Goal: Check status: Check status

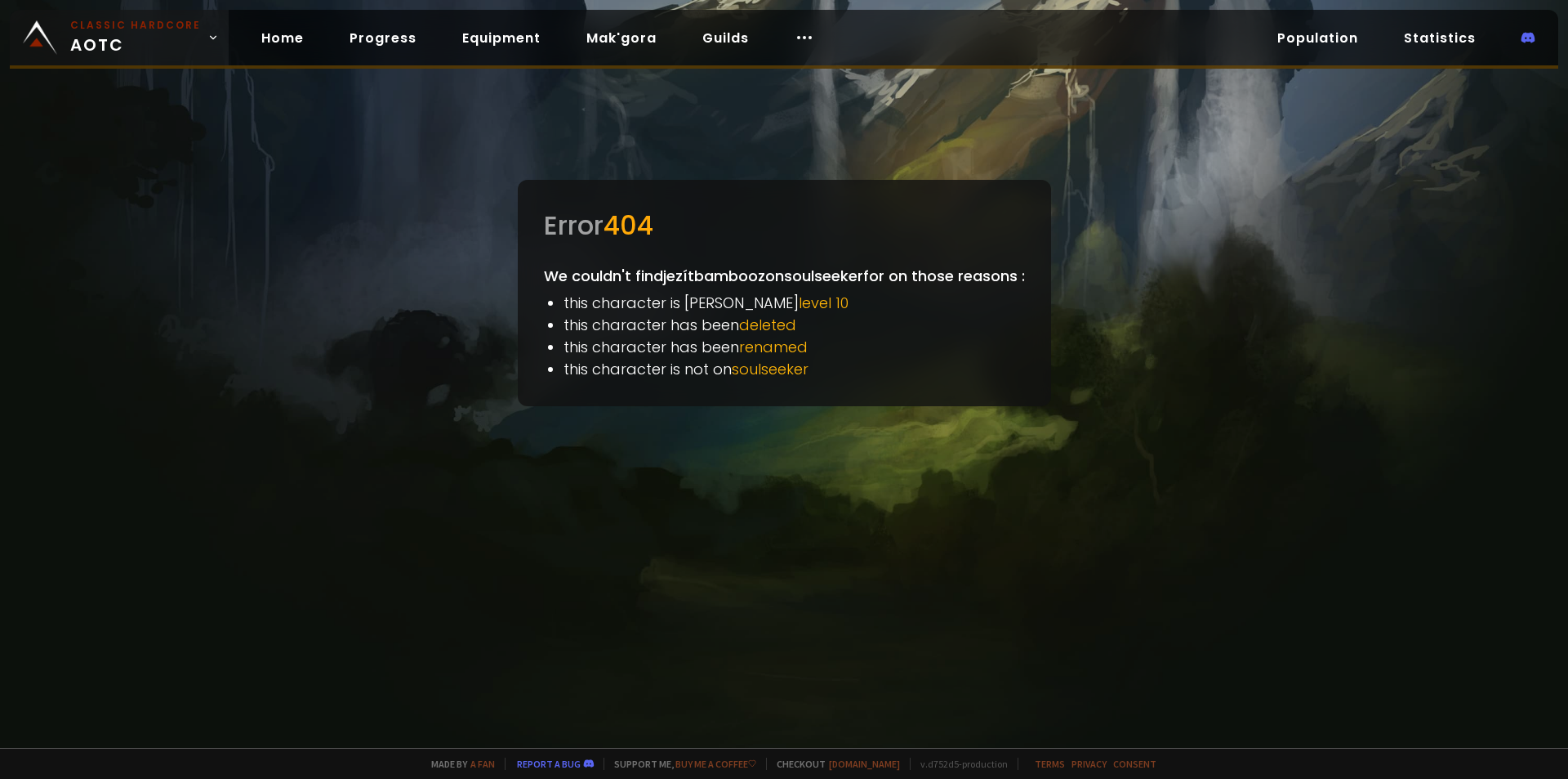
click at [12, 20] on link "Classic Hardcore AOTC" at bounding box center [119, 37] width 219 height 55
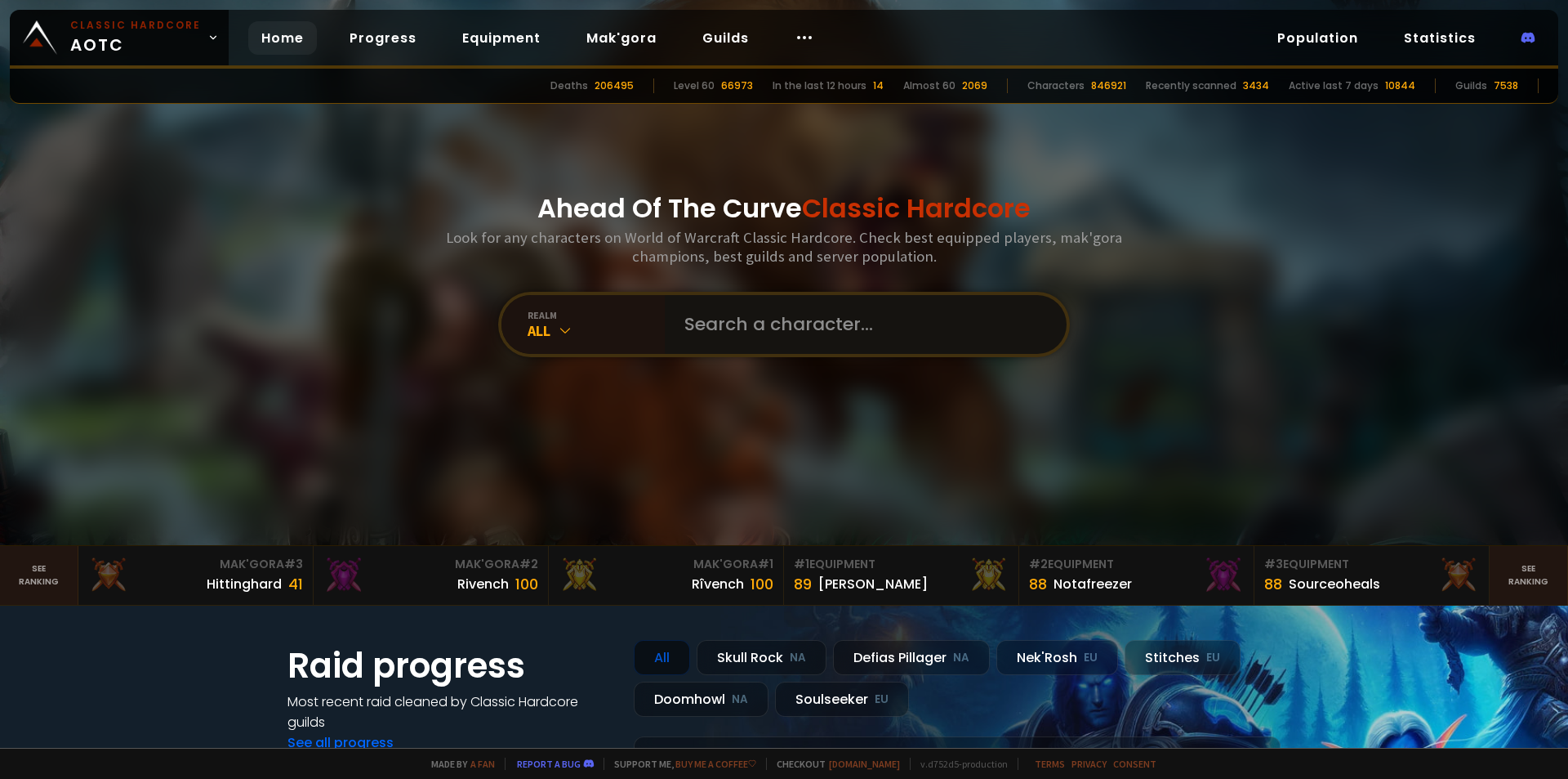
click at [691, 314] on input "text" at bounding box center [860, 323] width 372 height 59
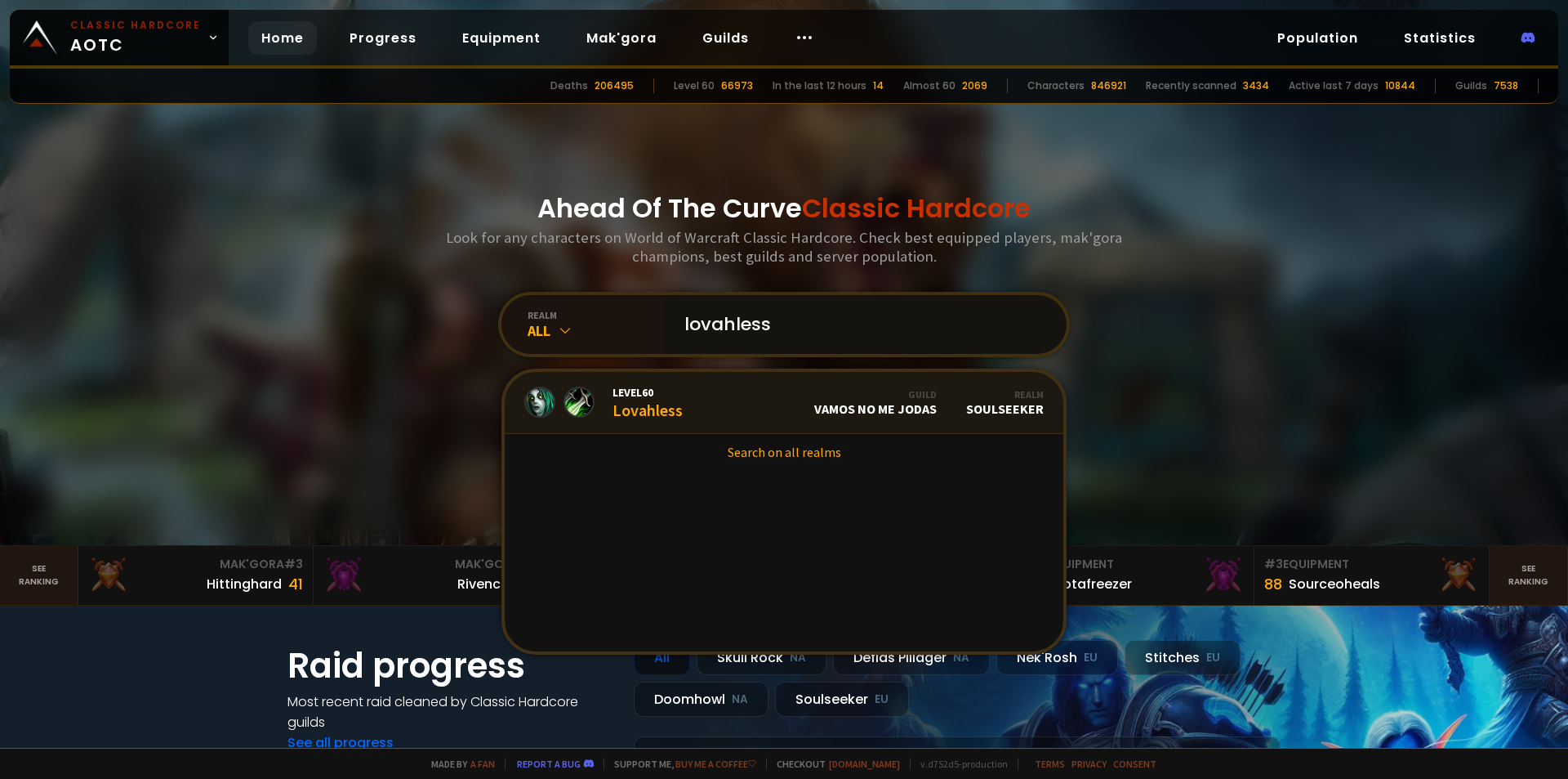
type input "lovahless"
click at [711, 398] on link "Level 60 Lovahless Guild Vamos no me jodas Realm Soulseeker" at bounding box center [784, 402] width 558 height 62
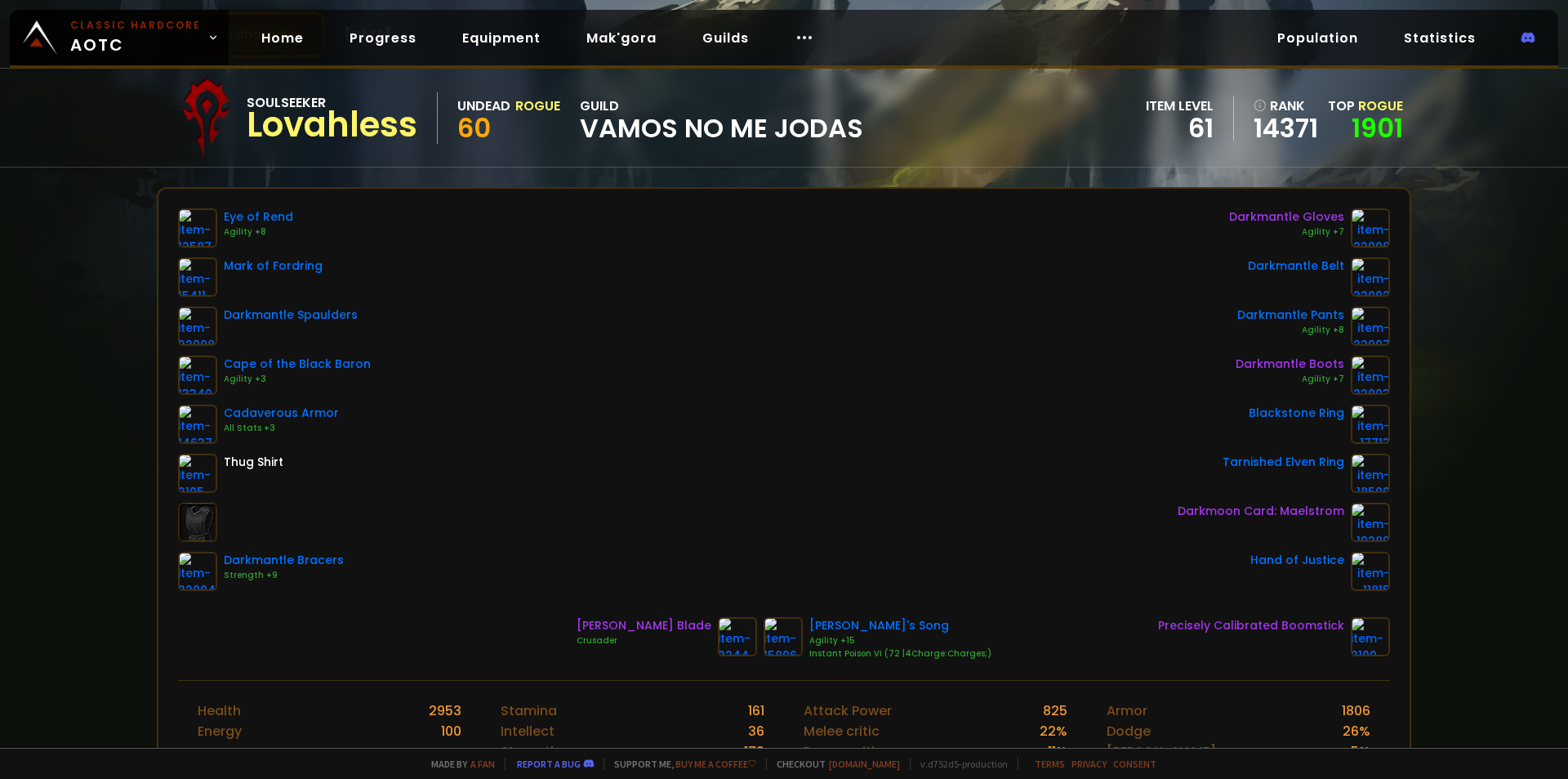
scroll to position [163, 0]
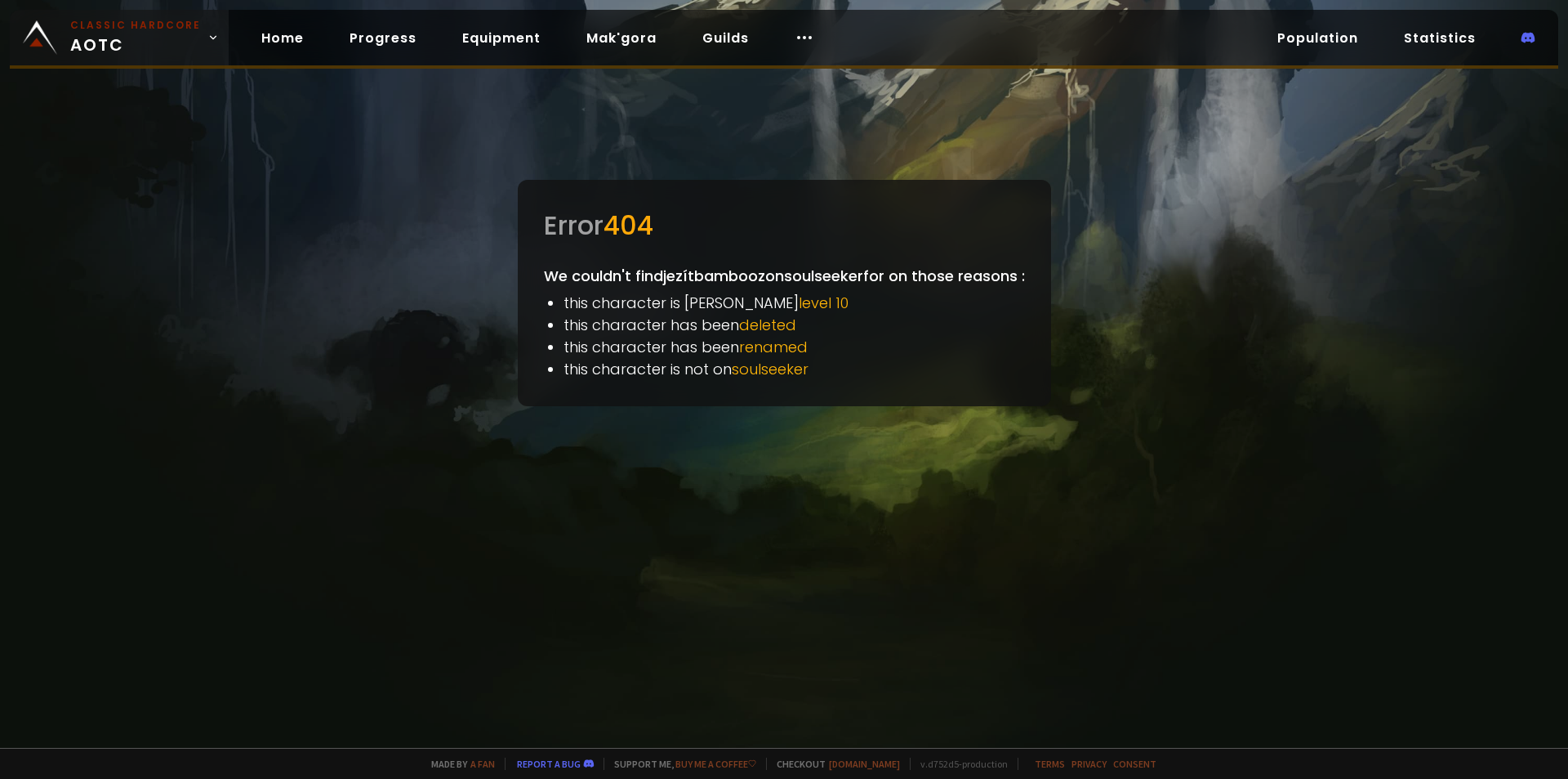
click at [107, 40] on span "Classic Hardcore AOTC" at bounding box center [135, 38] width 130 height 40
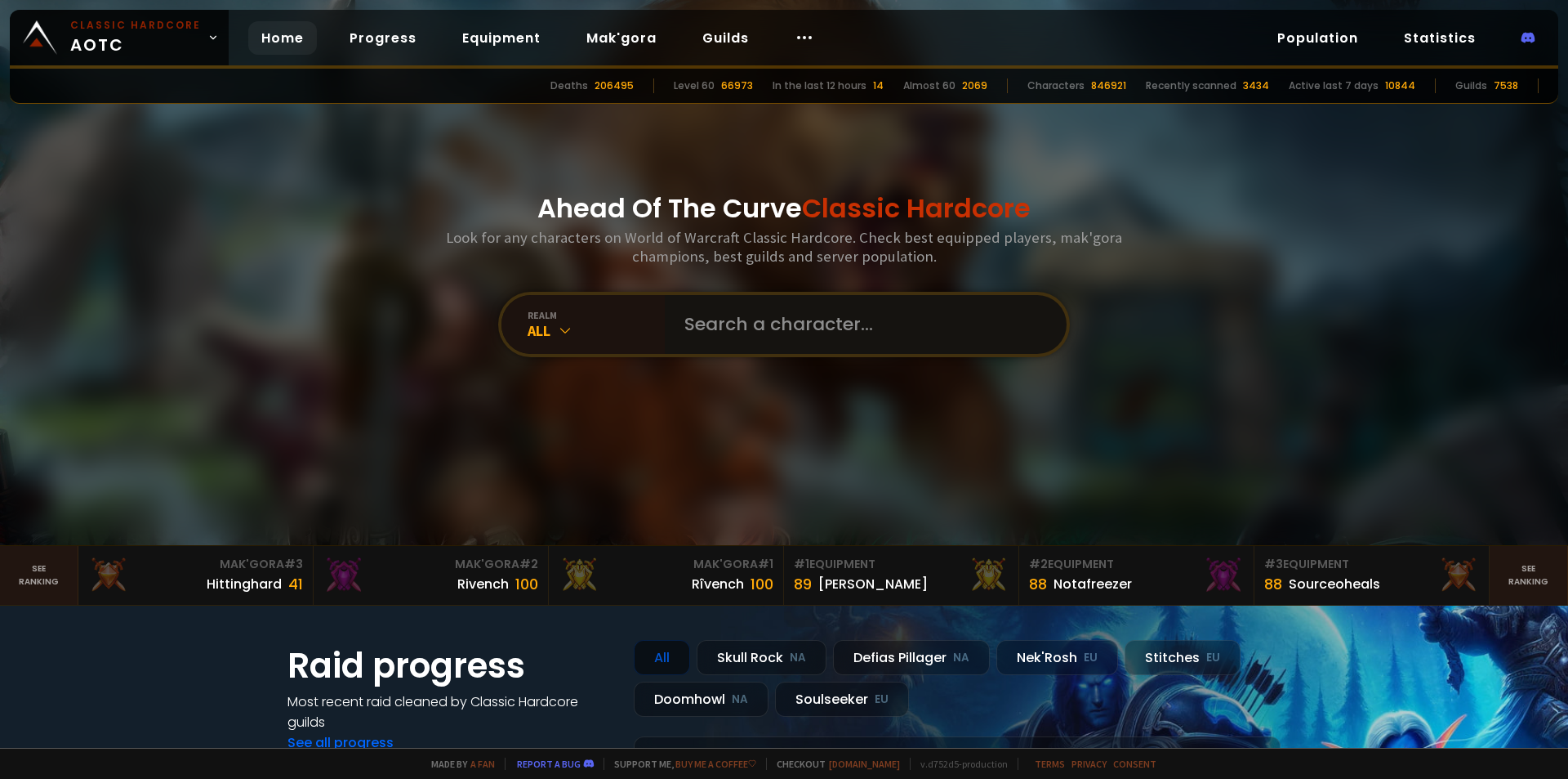
click at [724, 323] on input "text" at bounding box center [860, 323] width 372 height 59
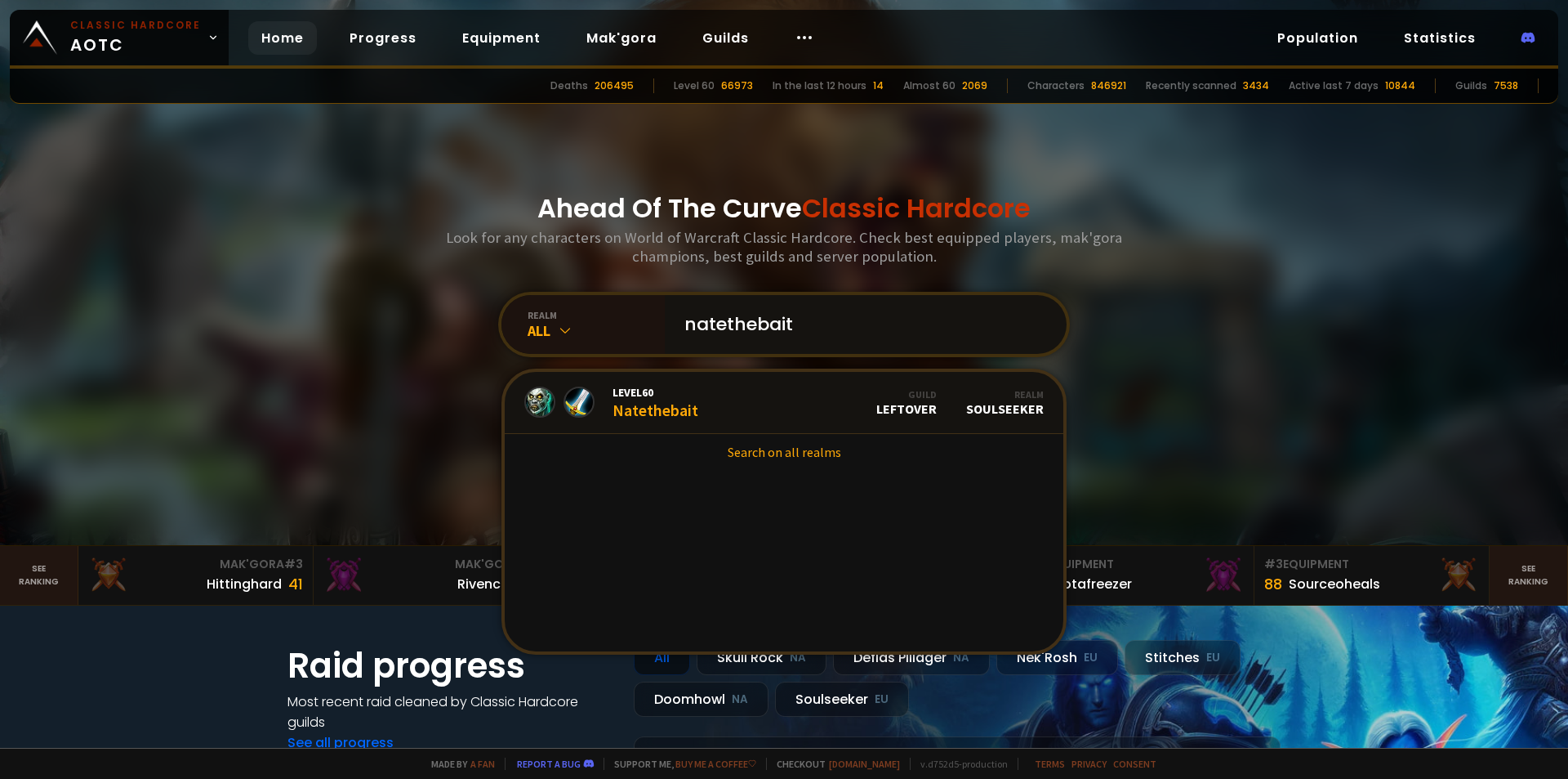
type input "natethebait"
click at [686, 397] on span "Level 60" at bounding box center [656, 392] width 86 height 15
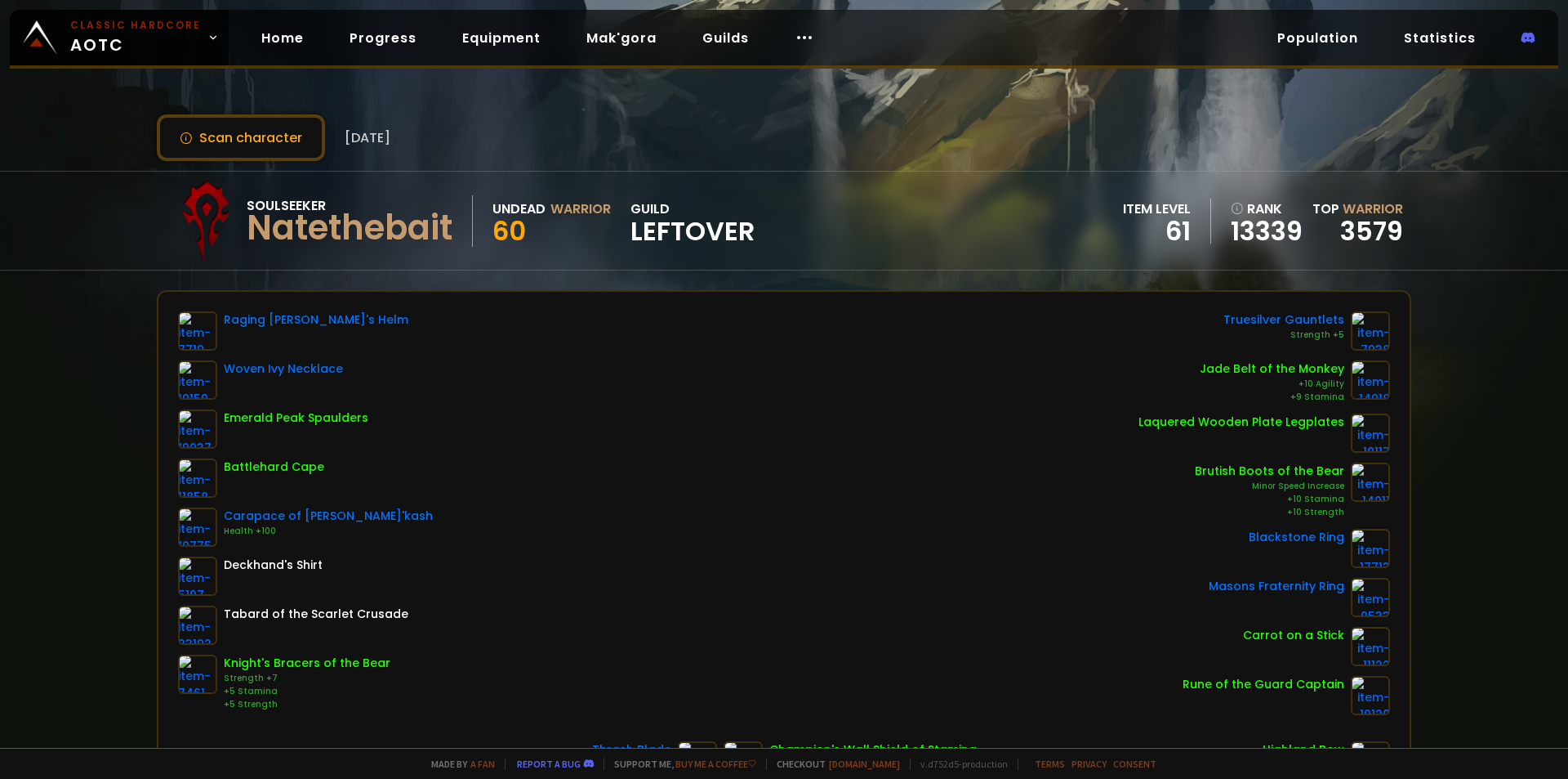
drag, startPoint x: 431, startPoint y: 121, endPoint x: 353, endPoint y: 135, distance: 79.2
click at [351, 130] on div "Scan character 4 days ago" at bounding box center [784, 138] width 1255 height 46
click at [489, 461] on div "Raging Berserker's Helm Woven Ivy Necklace Emerald Peak Spaulders Battlehard Ca…" at bounding box center [784, 512] width 1212 height 404
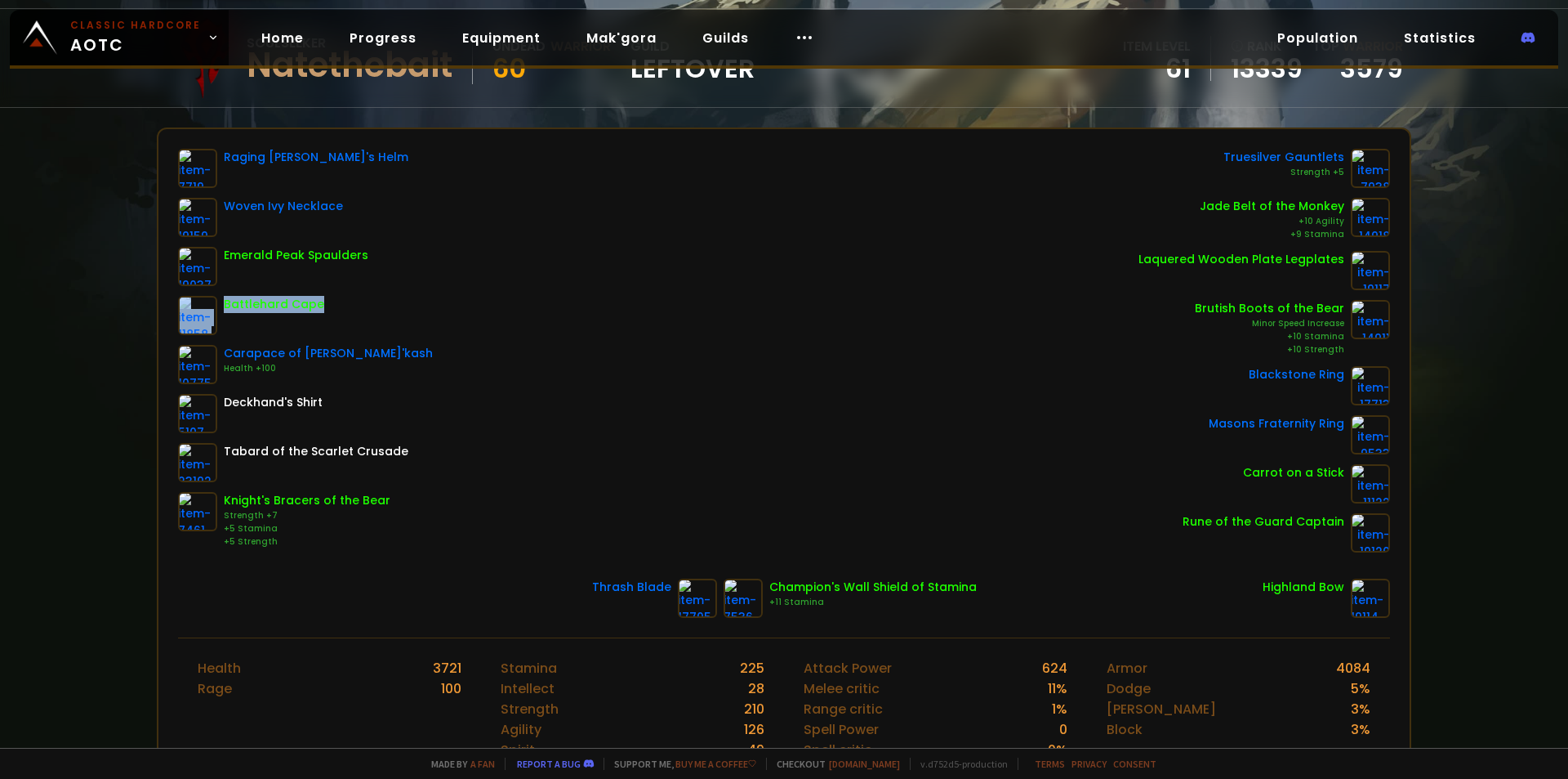
scroll to position [163, 0]
click at [452, 399] on div "Raging Berserker's Helm Woven Ivy Necklace Emerald Peak Spaulders Battlehard Ca…" at bounding box center [784, 349] width 1212 height 404
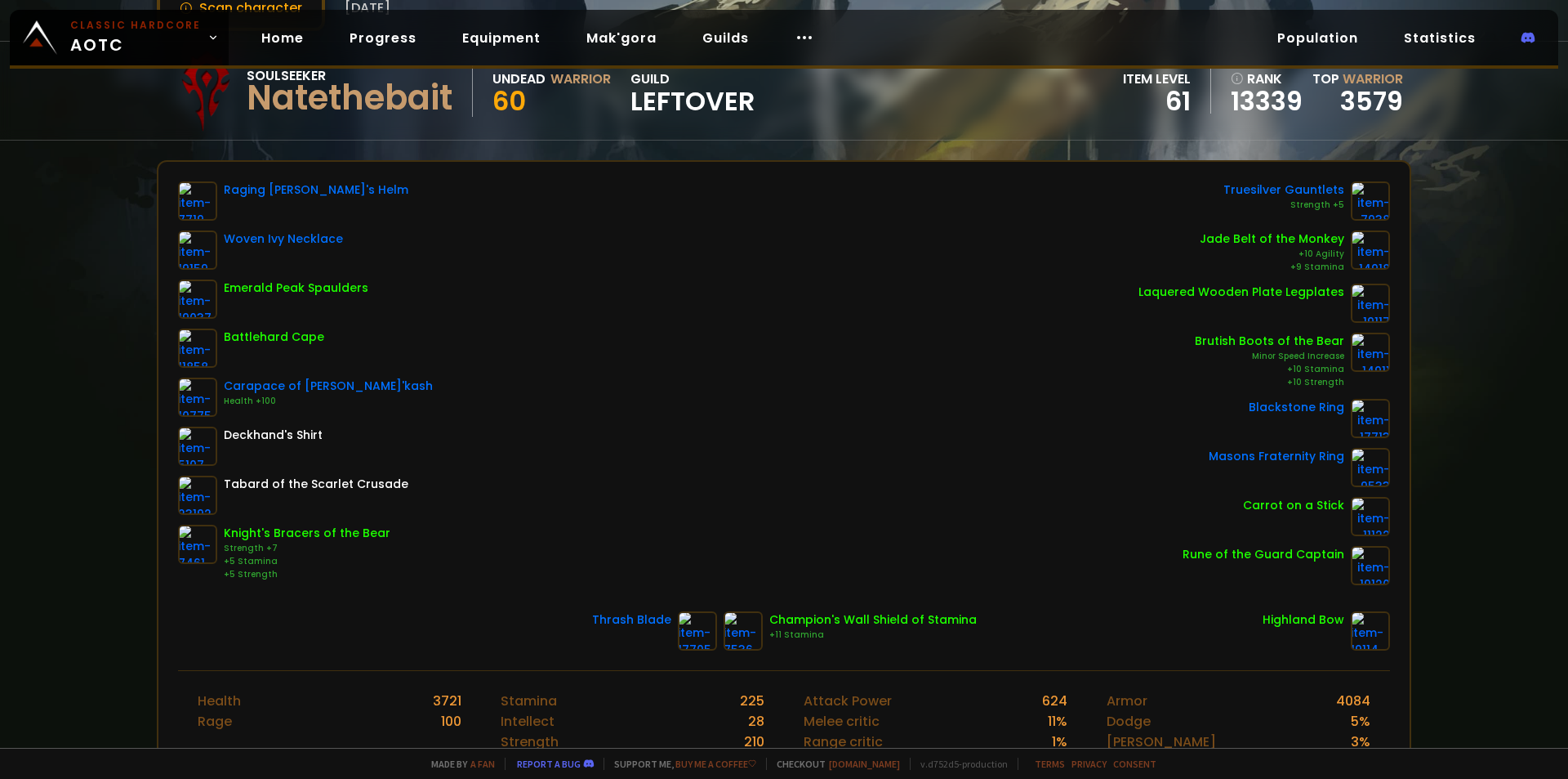
scroll to position [0, 0]
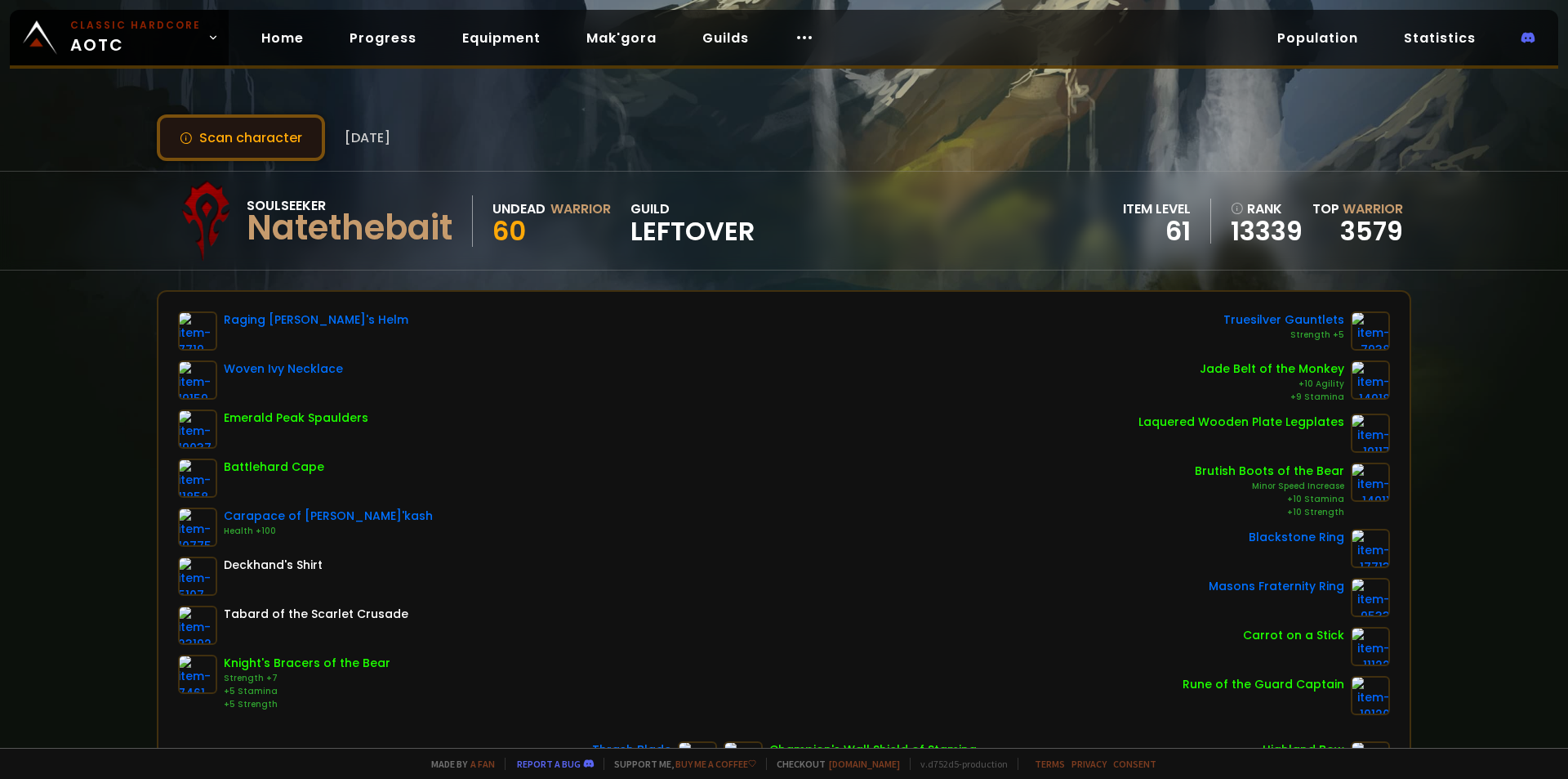
click at [270, 144] on button "Scan character" at bounding box center [241, 138] width 168 height 46
